Goal: Communication & Community: Participate in discussion

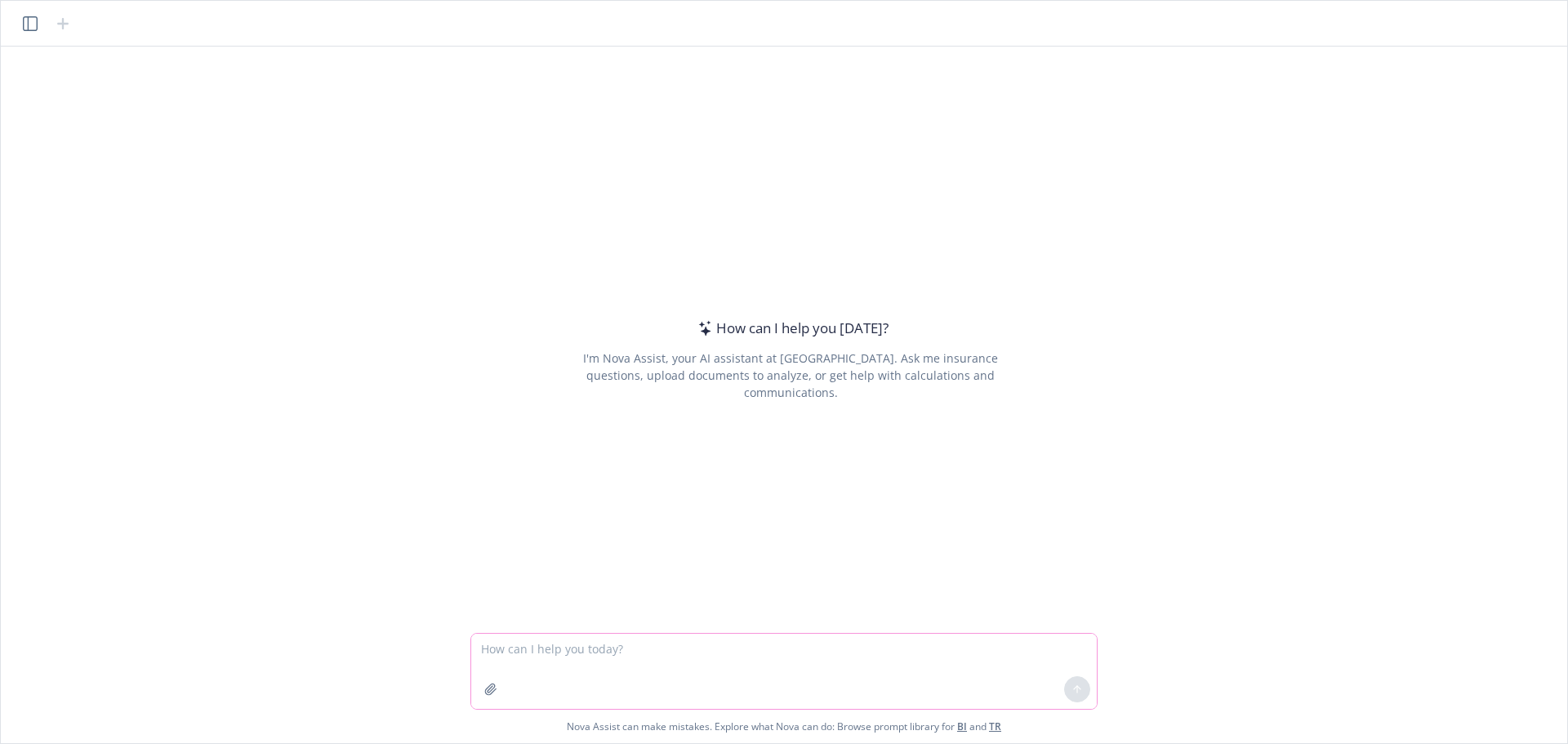
click at [489, 700] on button "button" at bounding box center [490, 689] width 26 height 26
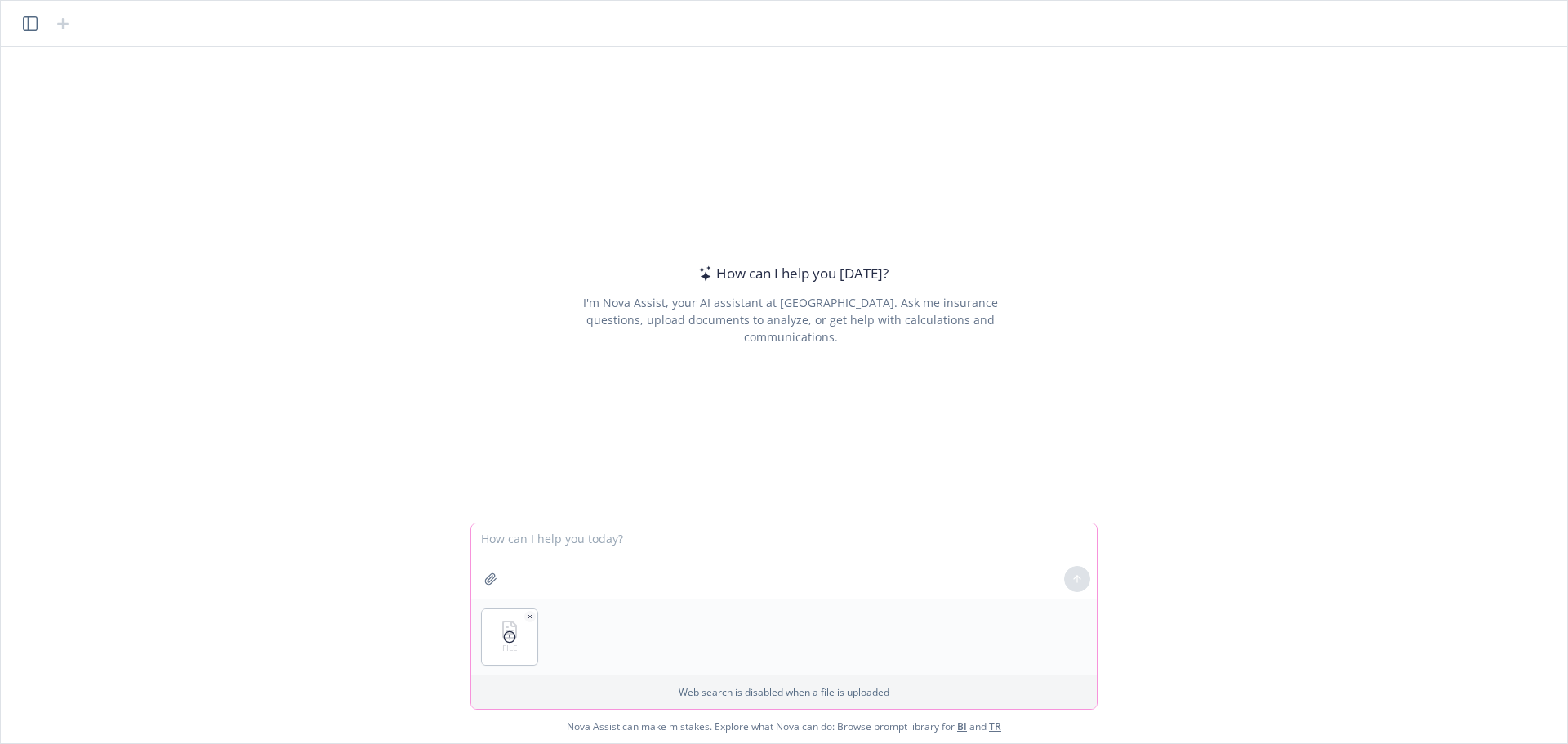
click at [529, 619] on icon "button" at bounding box center [529, 616] width 8 height 8
